Goal: Book appointment/travel/reservation

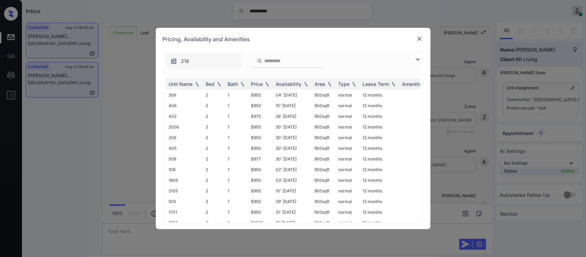
click at [269, 83] on img at bounding box center [267, 84] width 7 height 5
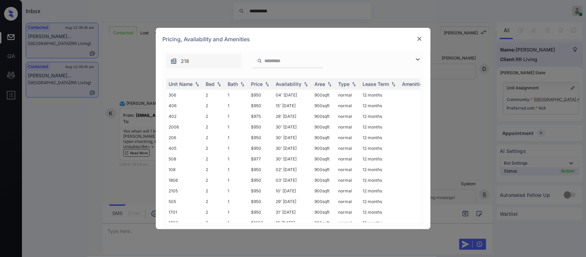
click at [269, 83] on img at bounding box center [267, 84] width 7 height 5
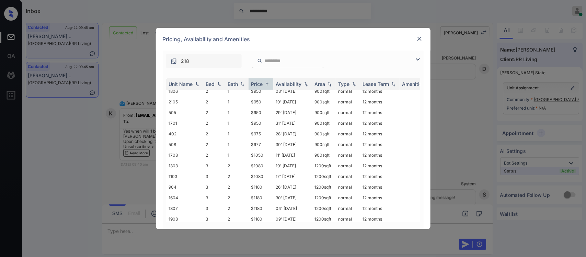
scroll to position [88, 0]
click at [268, 140] on td "$1080" at bounding box center [260, 145] width 25 height 11
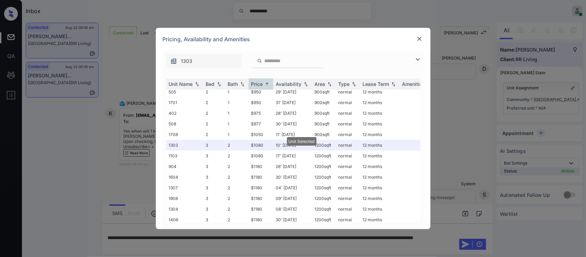
click at [418, 39] on img at bounding box center [419, 38] width 7 height 7
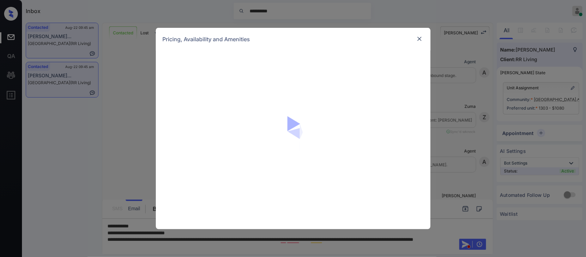
scroll to position [1197, 0]
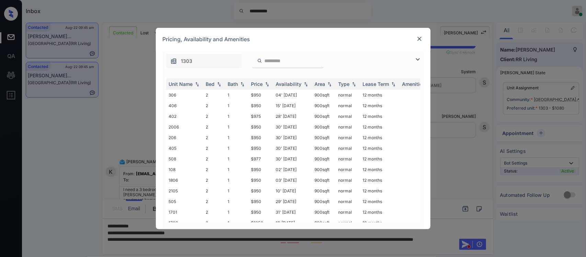
click at [266, 84] on img at bounding box center [267, 84] width 7 height 5
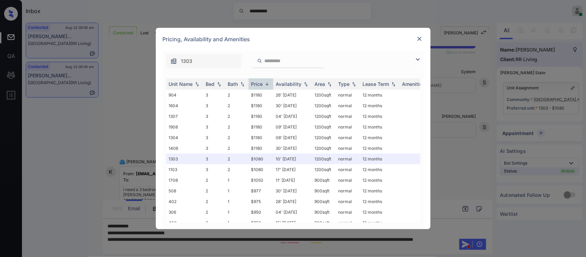
click at [266, 84] on img at bounding box center [267, 83] width 7 height 5
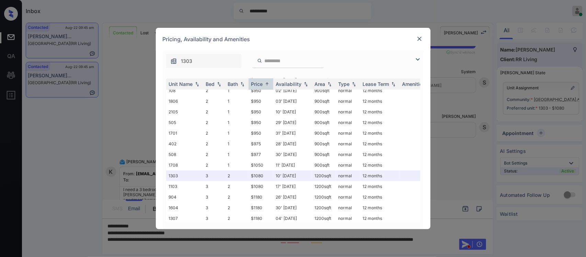
scroll to position [88, 0]
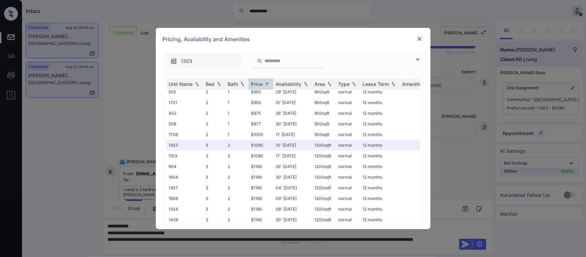
click at [422, 38] on img at bounding box center [419, 38] width 7 height 7
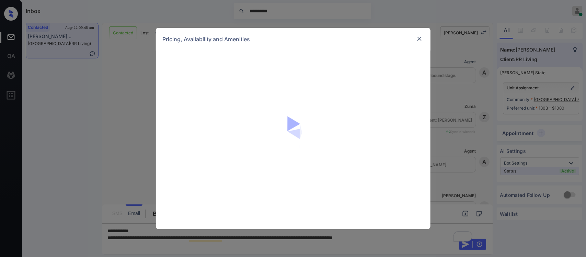
scroll to position [1404, 0]
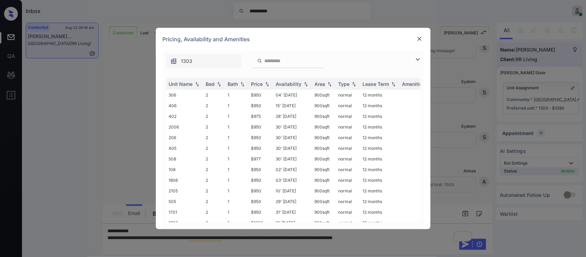
click at [259, 83] on div "Price" at bounding box center [257, 84] width 12 height 6
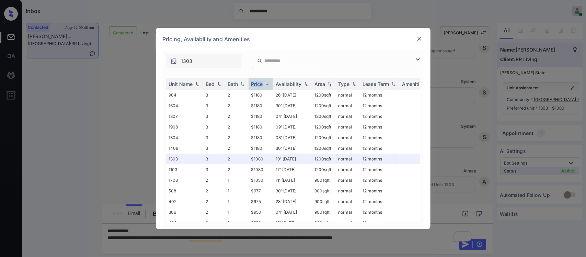
click at [259, 83] on div "Price" at bounding box center [257, 84] width 12 height 6
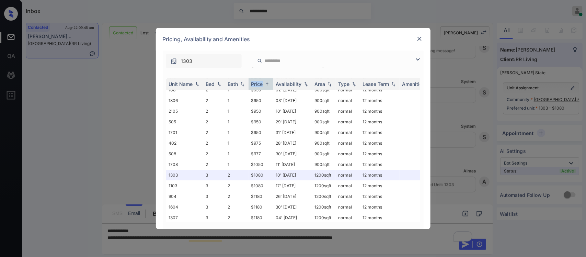
scroll to position [88, 0]
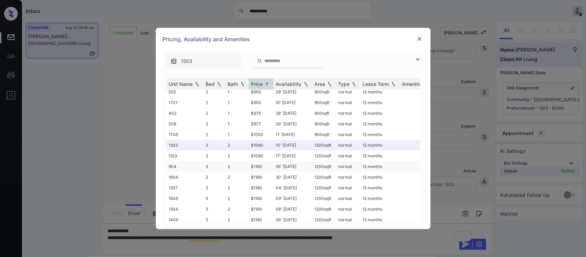
click at [286, 161] on td "26' Aug 25" at bounding box center [292, 166] width 39 height 11
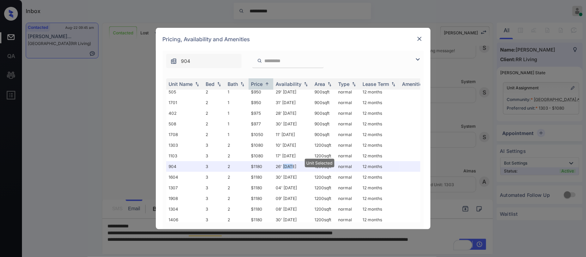
click at [419, 36] on img at bounding box center [419, 38] width 7 height 7
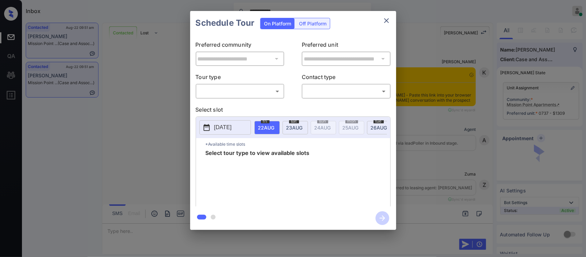
scroll to position [990, 0]
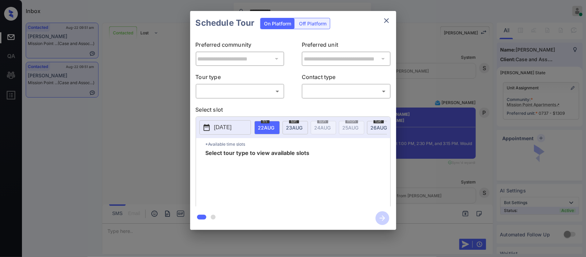
click at [256, 95] on body "**********" at bounding box center [293, 128] width 586 height 257
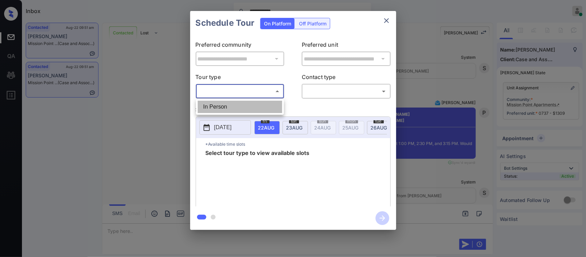
click at [254, 101] on li "In Person" at bounding box center [240, 107] width 84 height 12
type input "********"
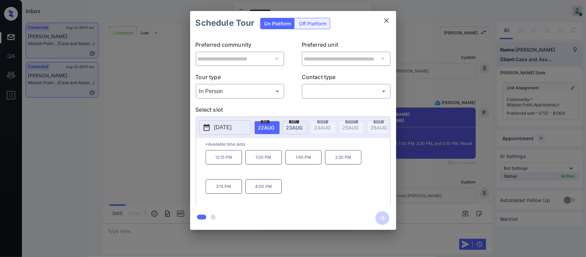
click at [275, 127] on span "23 AUG" at bounding box center [266, 128] width 16 height 6
drag, startPoint x: 207, startPoint y: 162, endPoint x: 314, endPoint y: 163, distance: 107.4
click at [314, 163] on div "10:00 AM 10:45 AM 12:15 PM 1:00 PM 1:45 PM 2:30 PM" at bounding box center [298, 177] width 185 height 55
copy div "10:00 AM 10:45 AM 12:15 PM"
click at [452, 186] on div "**********" at bounding box center [293, 120] width 586 height 241
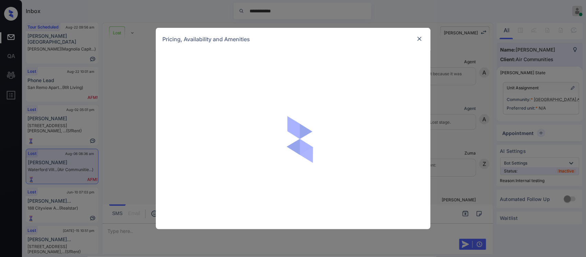
scroll to position [4818, 0]
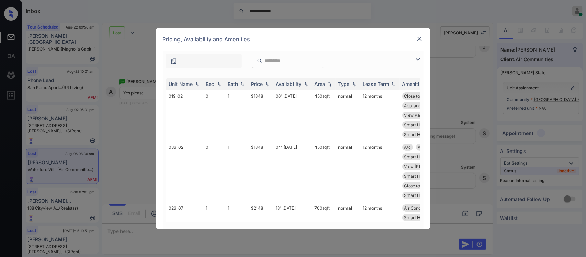
click at [272, 86] on th "Price" at bounding box center [260, 83] width 25 height 11
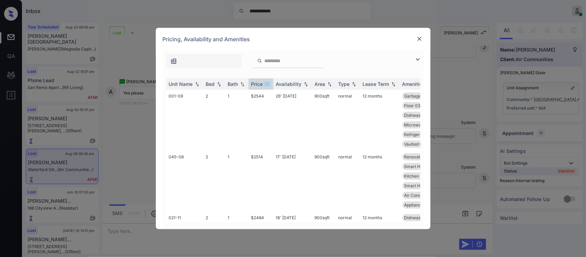
click at [272, 86] on th "Price" at bounding box center [260, 83] width 25 height 11
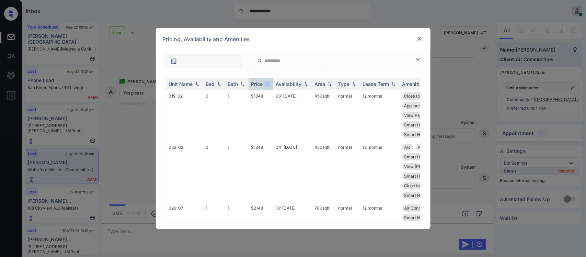
scroll to position [1186, 0]
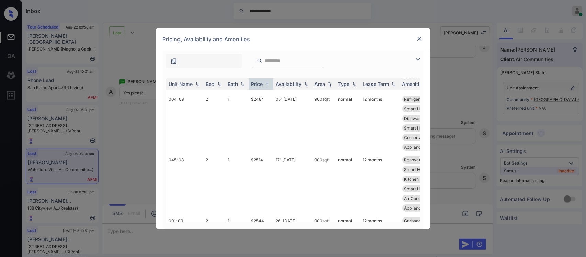
click at [476, 179] on div "**********" at bounding box center [293, 128] width 586 height 257
click at [448, 189] on div "**********" at bounding box center [293, 128] width 586 height 257
click at [418, 36] on div "Pricing, Availability and Amenities" at bounding box center [293, 39] width 275 height 23
click at [418, 36] on img at bounding box center [419, 38] width 7 height 7
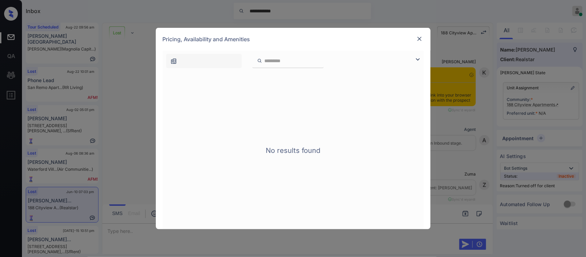
scroll to position [4384, 0]
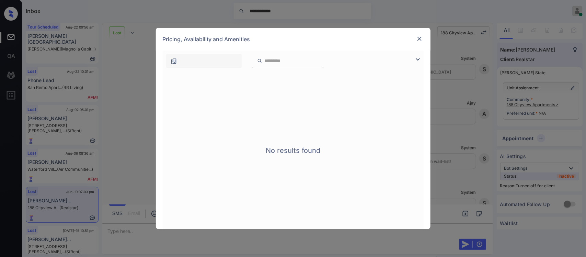
click at [416, 39] on img at bounding box center [419, 38] width 7 height 7
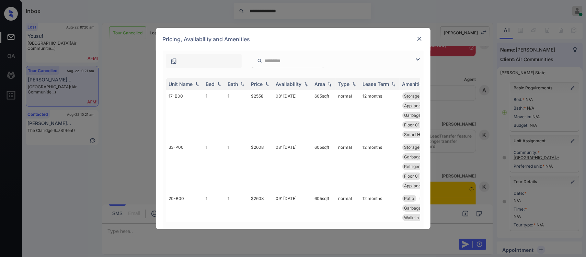
scroll to position [85, 0]
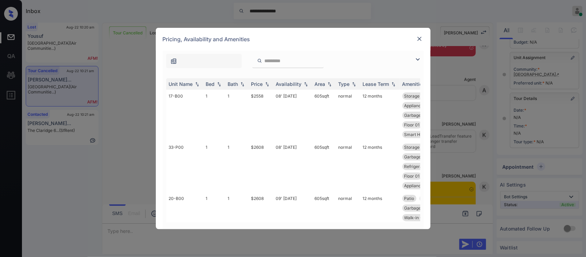
click at [259, 81] on th "Price" at bounding box center [260, 83] width 25 height 11
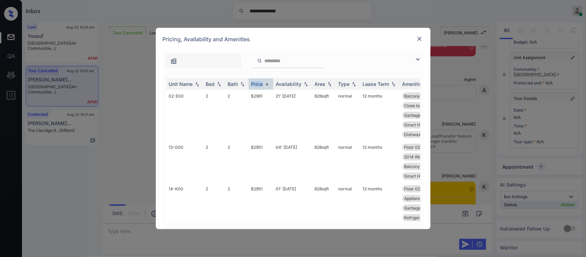
click at [259, 81] on th "Price" at bounding box center [260, 83] width 25 height 11
click at [263, 99] on td "$2328" at bounding box center [260, 111] width 25 height 42
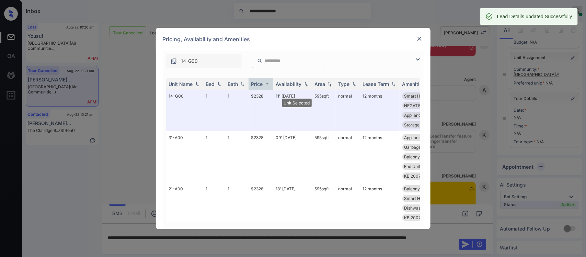
click at [420, 40] on img at bounding box center [419, 38] width 7 height 7
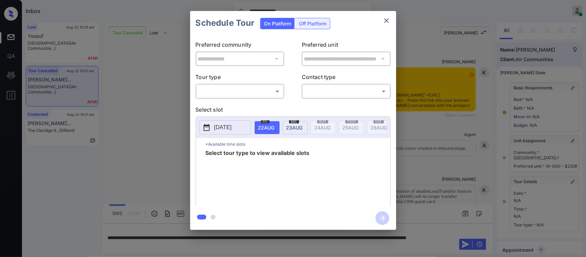
scroll to position [85, 0]
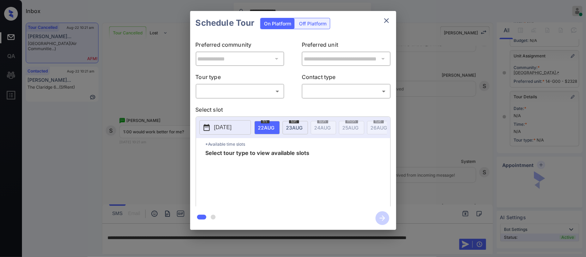
click at [261, 90] on body "**********" at bounding box center [293, 128] width 586 height 257
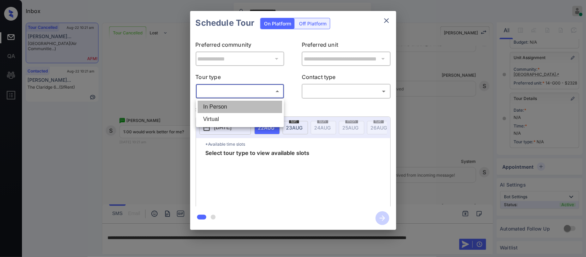
click at [255, 106] on li "In Person" at bounding box center [240, 107] width 84 height 12
type input "********"
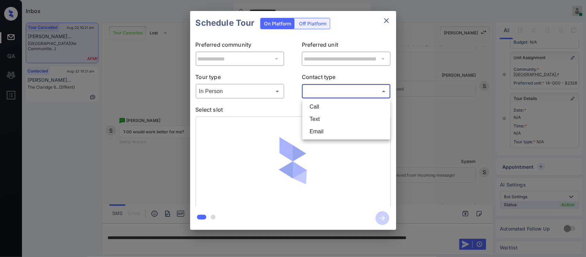
click at [342, 94] on body "**********" at bounding box center [293, 128] width 586 height 257
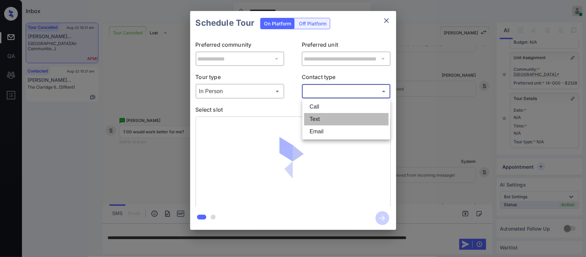
click at [328, 118] on li "Text" at bounding box center [346, 119] width 84 height 12
type input "****"
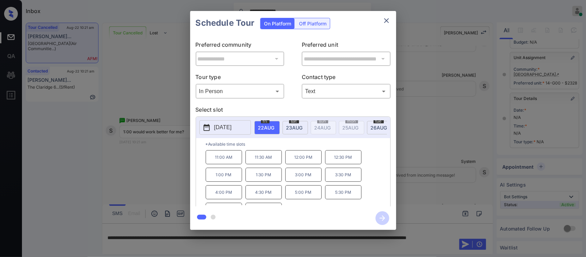
click at [219, 176] on p "1:00 PM" at bounding box center [224, 174] width 36 height 14
click at [383, 221] on icon "button" at bounding box center [382, 218] width 14 height 14
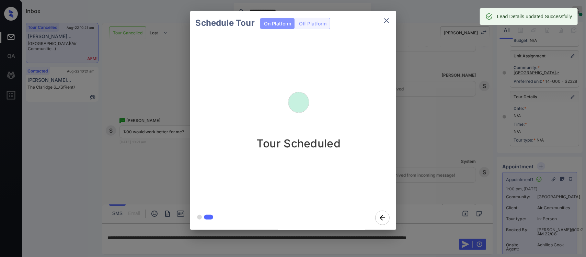
click at [455, 185] on div "Schedule Tour On Platform Off Platform Tour Scheduled" at bounding box center [293, 120] width 586 height 241
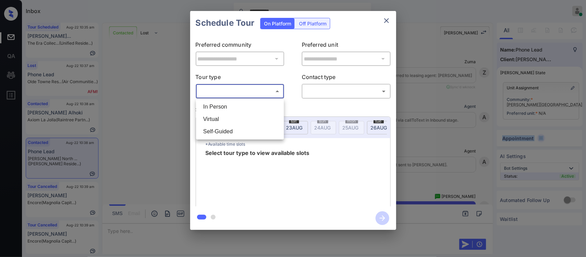
scroll to position [258, 0]
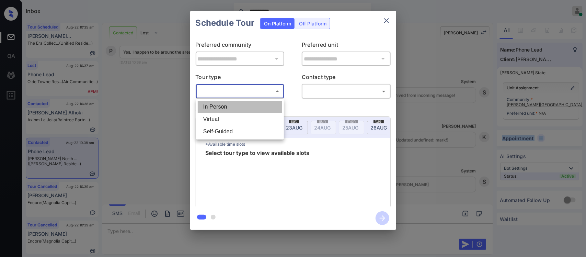
click at [253, 103] on li "In Person" at bounding box center [240, 107] width 84 height 12
type input "********"
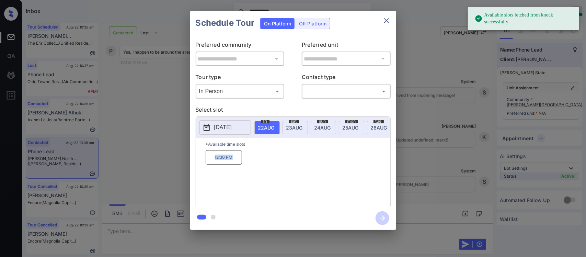
drag, startPoint x: 206, startPoint y: 161, endPoint x: 240, endPoint y: 162, distance: 33.3
click at [240, 162] on p "12:30 PM" at bounding box center [224, 157] width 36 height 14
copy p "12:30 PM"
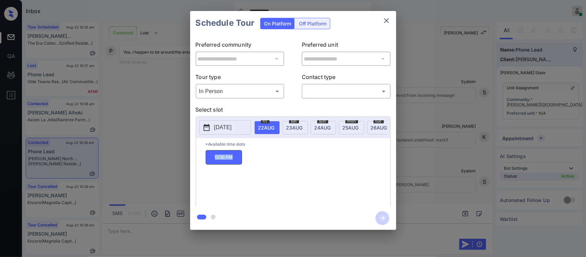
click at [414, 194] on div "**********" at bounding box center [293, 120] width 586 height 241
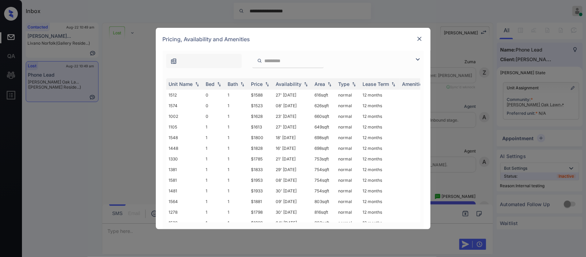
scroll to position [948, 0]
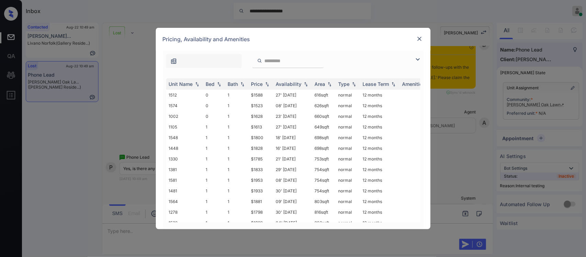
click at [292, 59] on input "search" at bounding box center [292, 61] width 56 height 6
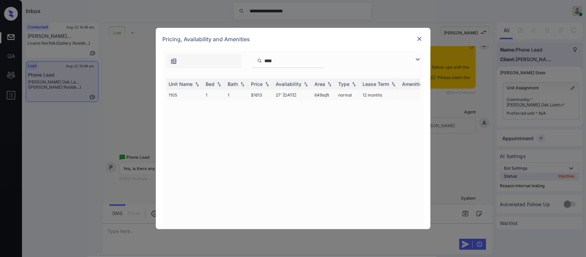
type input "****"
click at [281, 98] on td "27' [DATE]" at bounding box center [292, 95] width 39 height 11
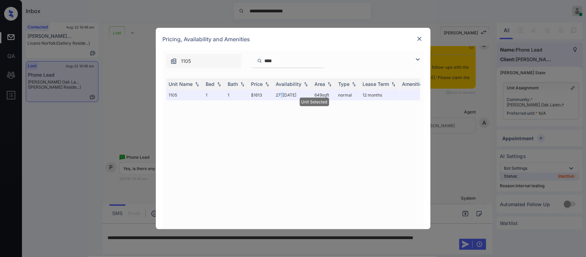
click at [417, 40] on img at bounding box center [419, 38] width 7 height 7
